Goal: Information Seeking & Learning: Learn about a topic

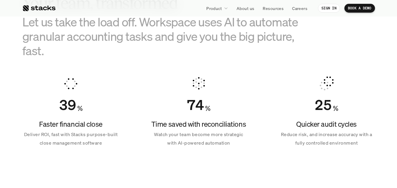
click at [226, 9] on icon at bounding box center [226, 8] width 4 height 4
click at [226, 8] on icon at bounding box center [226, 8] width 4 height 4
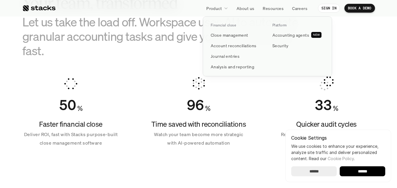
click at [226, 7] on icon at bounding box center [226, 8] width 4 height 4
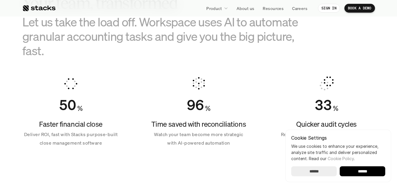
click at [226, 11] on link "Product" at bounding box center [217, 8] width 29 height 11
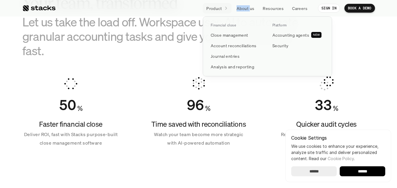
click at [226, 11] on link "Product" at bounding box center [217, 8] width 29 height 11
click at [226, 8] on icon at bounding box center [226, 8] width 3 height 2
click at [228, 6] on link "Product" at bounding box center [217, 8] width 29 height 11
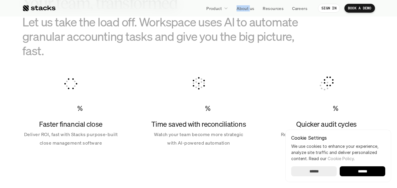
scroll to position [312, 0]
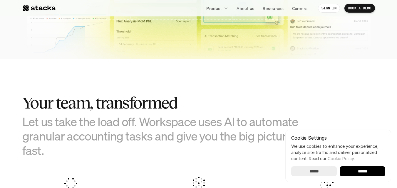
click at [396, 11] on nav "Product About us Resources Careers SIGN IN BOOK A DEMO" at bounding box center [198, 8] width 397 height 16
drag, startPoint x: 396, startPoint y: 10, endPoint x: 395, endPoint y: 0, distance: 9.7
click at [395, 0] on nav "Product About us Resources Careers SIGN IN BOOK A DEMO" at bounding box center [198, 8] width 397 height 16
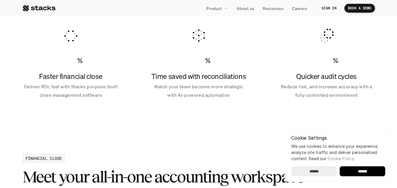
scroll to position [529, 0]
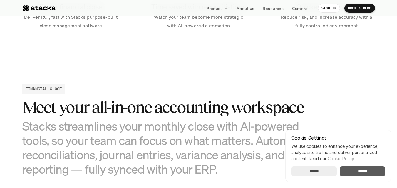
click at [360, 173] on input "******" at bounding box center [363, 172] width 46 height 10
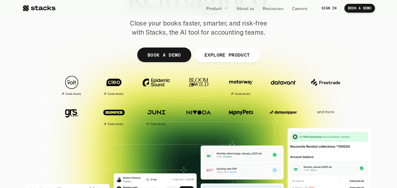
scroll to position [0, 0]
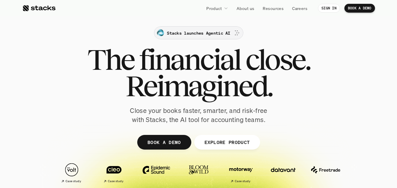
click at [209, 35] on p "Stacks launches Agentic AI" at bounding box center [198, 33] width 63 height 6
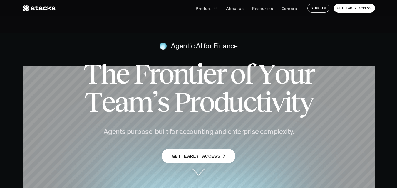
click at [41, 5] on icon at bounding box center [38, 8] width 33 height 7
